Goal: Navigation & Orientation: Go to known website

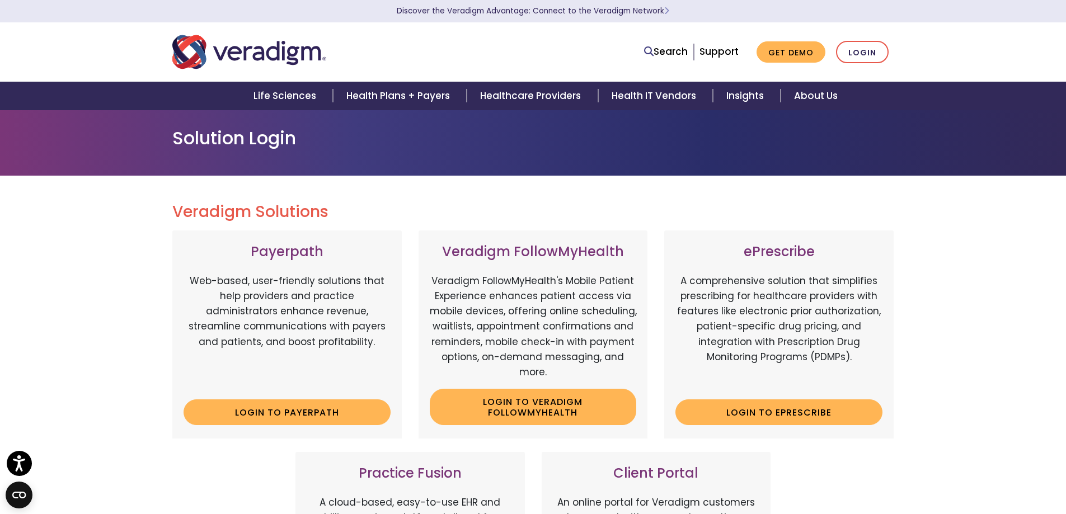
scroll to position [224, 0]
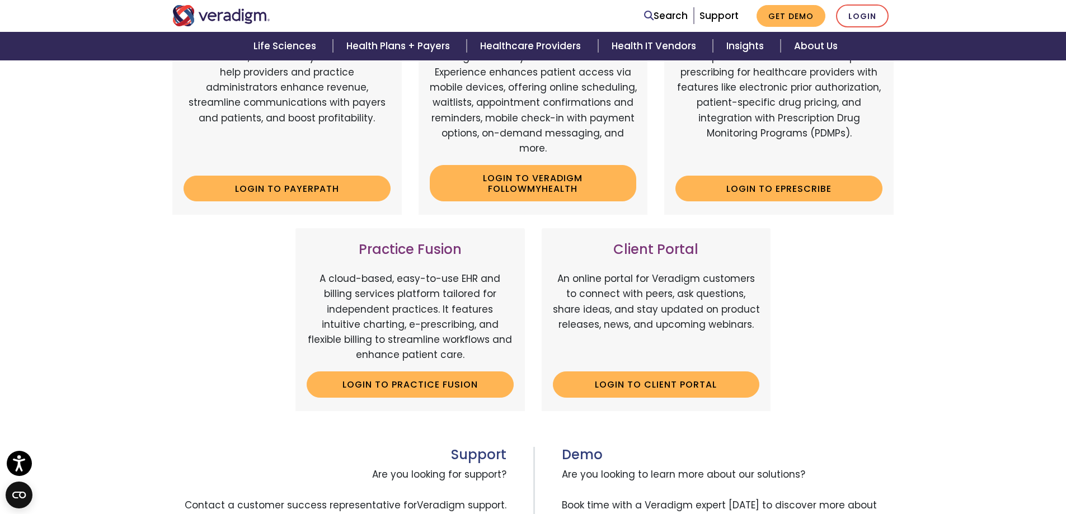
click at [994, 123] on div "Veradigm Solutions Payerpath Web-based, user-friendly solutions that help provi…" at bounding box center [533, 287] width 1066 height 670
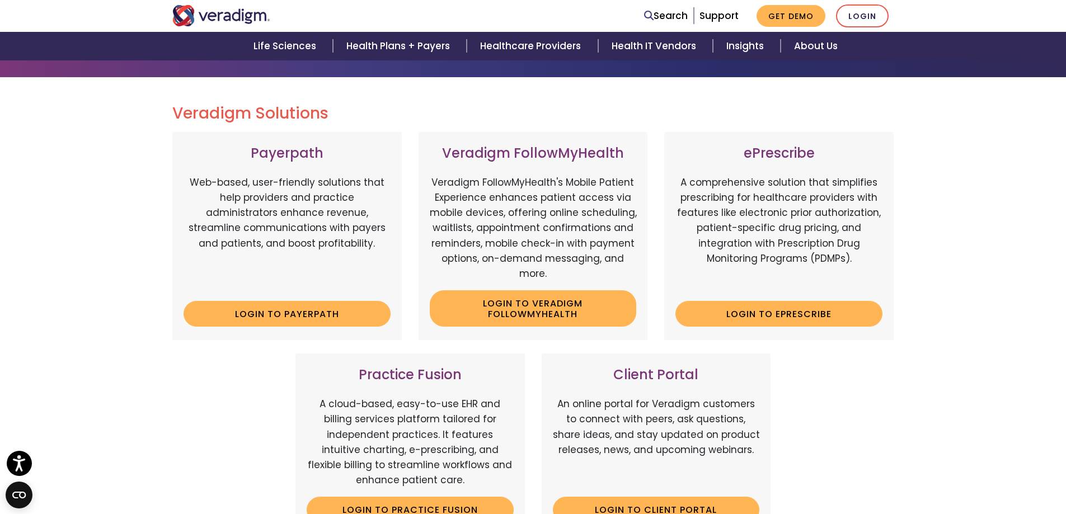
scroll to position [0, 0]
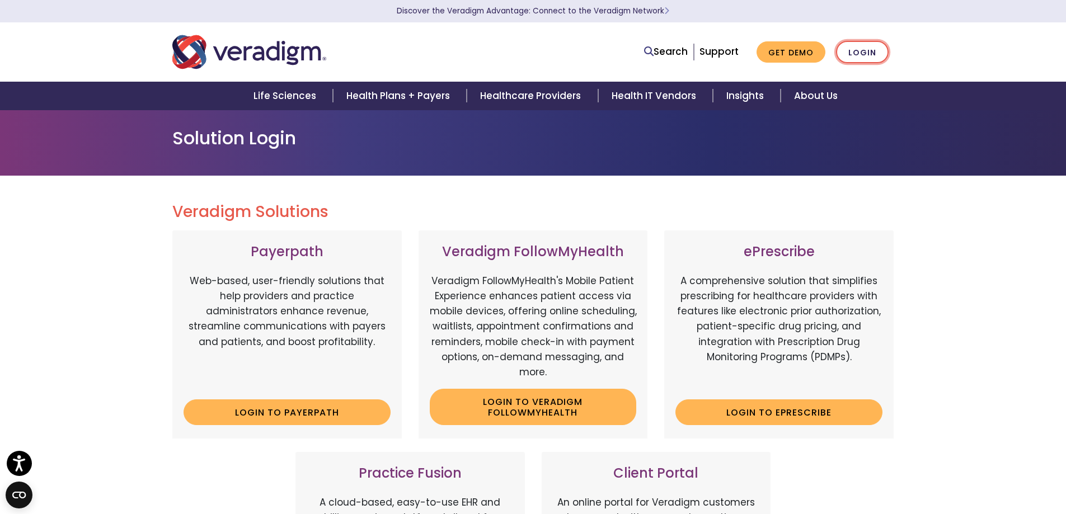
click at [858, 43] on link "Login" at bounding box center [862, 52] width 53 height 23
click at [868, 54] on link "Login" at bounding box center [862, 52] width 53 height 23
click at [869, 49] on link "Login" at bounding box center [862, 52] width 53 height 23
click at [859, 49] on link "Login" at bounding box center [862, 52] width 53 height 23
click at [857, 46] on link "Login" at bounding box center [862, 52] width 53 height 23
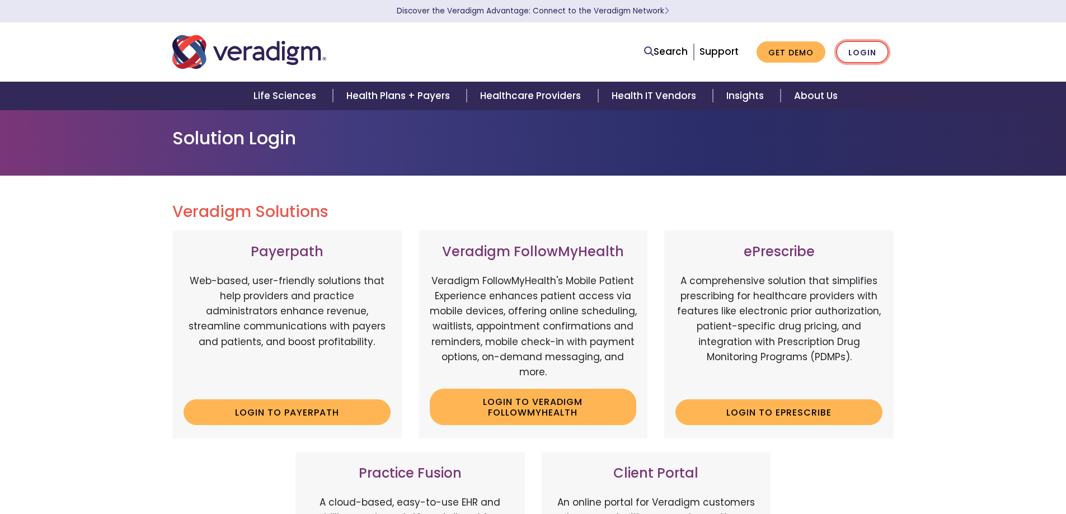
click at [858, 46] on link "Login" at bounding box center [862, 52] width 53 height 23
click at [854, 47] on link "Login" at bounding box center [862, 52] width 53 height 23
drag, startPoint x: 76, startPoint y: 0, endPoint x: 144, endPoint y: 6, distance: 68.0
click at [144, 6] on section "Discover the Veradigm Advantage: Connect to the Veradigm Network" at bounding box center [533, 11] width 1066 height 22
